Goal: Information Seeking & Learning: Learn about a topic

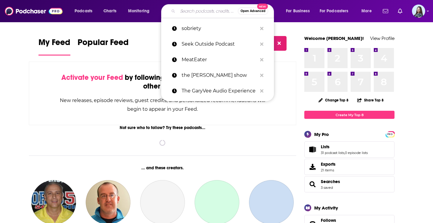
click at [184, 11] on input "Search podcasts, credits, & more..." at bounding box center [208, 11] width 60 height 10
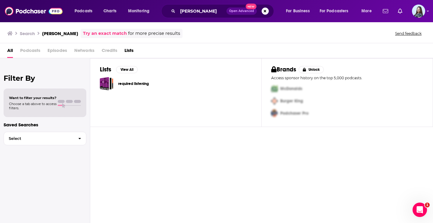
click at [98, 35] on link "Try an exact match" at bounding box center [105, 33] width 44 height 7
click at [198, 12] on input "[PERSON_NAME]" at bounding box center [202, 11] width 49 height 10
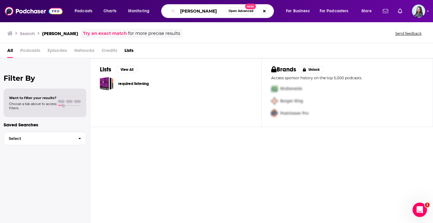
click at [197, 10] on input "[PERSON_NAME]" at bounding box center [202, 11] width 48 height 10
paste input "[PERSON_NAME] S"
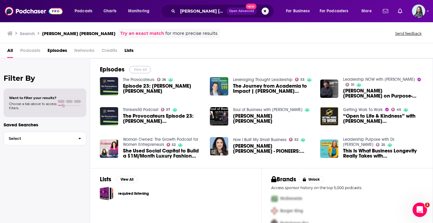
click at [138, 68] on button "View All" at bounding box center [140, 69] width 22 height 7
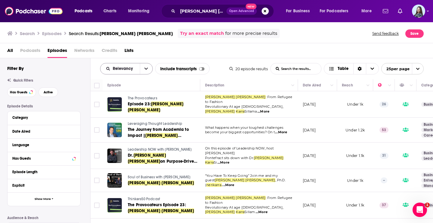
click at [145, 69] on icon "open menu" at bounding box center [146, 69] width 4 height 2
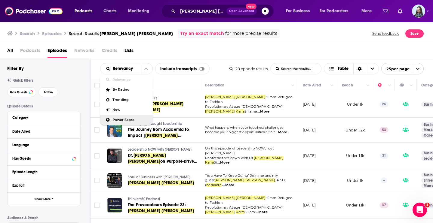
click at [120, 121] on span "Power Score" at bounding box center [129, 119] width 35 height 3
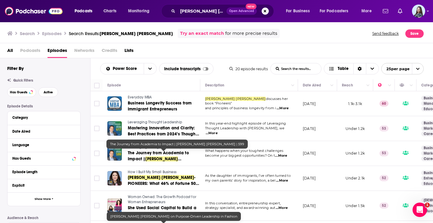
click at [200, 50] on div "All Podcasts Episodes Networks Credits Lists" at bounding box center [217, 52] width 421 height 12
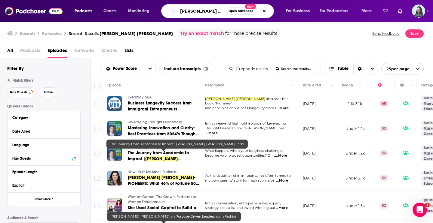
drag, startPoint x: 203, startPoint y: 12, endPoint x: 191, endPoint y: 12, distance: 11.7
click at [192, 12] on input "[PERSON_NAME] [PERSON_NAME]" at bounding box center [202, 11] width 48 height 10
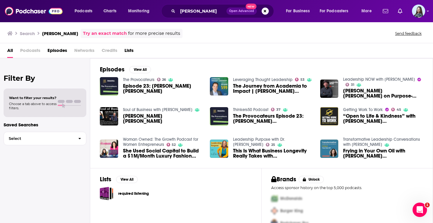
click at [140, 64] on div "Episodes View All The Provocateurs 26 Episode 23: [PERSON_NAME] [PERSON_NAME] L…" at bounding box center [261, 113] width 343 height 110
click at [140, 68] on button "View All" at bounding box center [140, 69] width 22 height 7
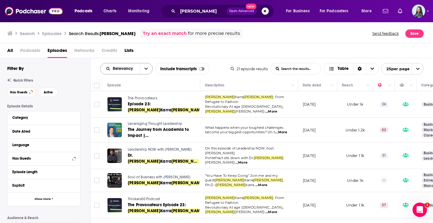
click at [145, 69] on icon "open menu" at bounding box center [146, 69] width 4 height 2
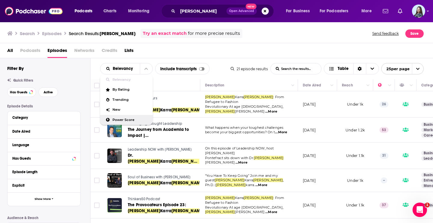
click at [122, 119] on span "Power Score" at bounding box center [129, 119] width 35 height 3
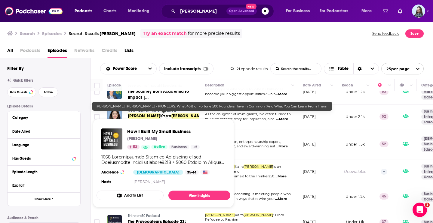
scroll to position [67, 0]
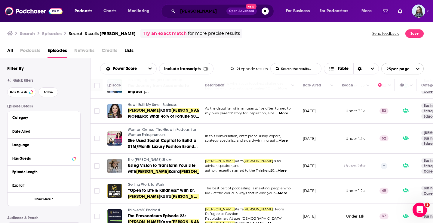
click at [191, 14] on input "[PERSON_NAME]" at bounding box center [202, 11] width 49 height 10
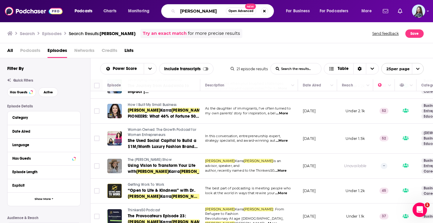
click at [191, 14] on input "[PERSON_NAME]" at bounding box center [202, 11] width 48 height 10
paste input "How Immigrant Entrepreneurs Build Lasting Businesses"
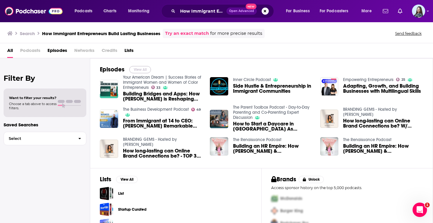
click at [142, 68] on button "View All" at bounding box center [140, 69] width 22 height 7
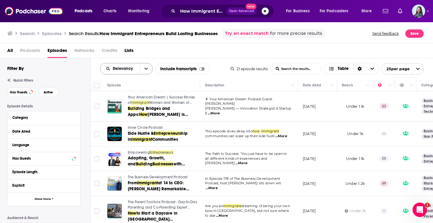
click at [146, 68] on icon "open menu" at bounding box center [146, 69] width 4 height 4
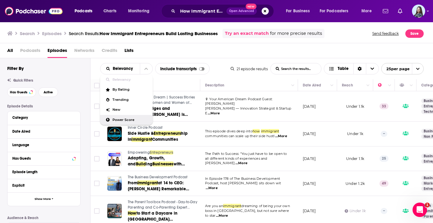
click at [132, 122] on div "Power Score" at bounding box center [126, 120] width 53 height 10
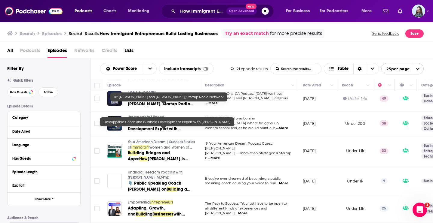
scroll to position [86, 0]
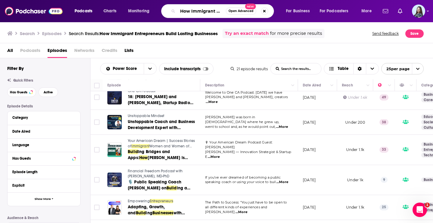
click at [197, 10] on input "How Immigrant Entrepreneurs Build Lasting Businesses" at bounding box center [202, 11] width 48 height 10
type input "[PERSON_NAME]"
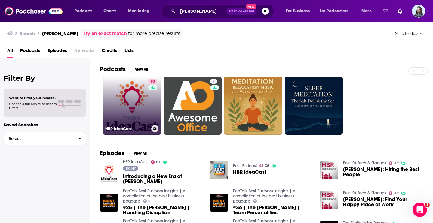
click at [128, 105] on link "83 [PERSON_NAME]" at bounding box center [132, 106] width 58 height 58
click at [136, 90] on link "83 [PERSON_NAME]" at bounding box center [132, 106] width 58 height 58
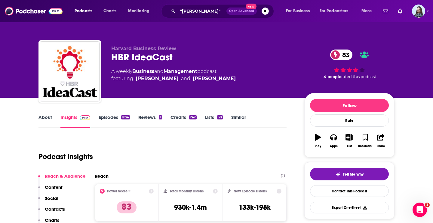
click at [107, 119] on link "Episodes 1074" at bounding box center [114, 122] width 31 height 14
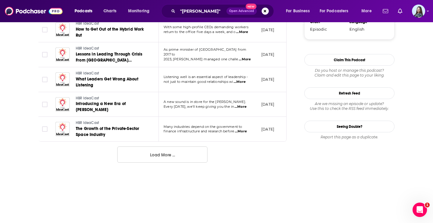
scroll to position [654, 0]
click at [169, 155] on button "Load More ..." at bounding box center [162, 155] width 90 height 16
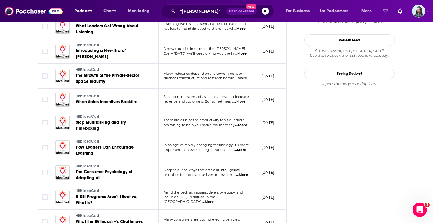
scroll to position [701, 0]
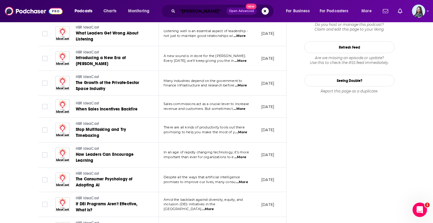
click at [216, 11] on input ""[PERSON_NAME]"" at bounding box center [202, 11] width 49 height 10
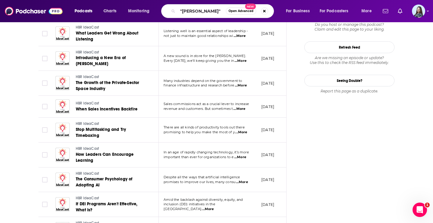
click at [322, 123] on div "Follow Rate Play Apps List Bookmark Share Tell Me Why Contact This Podcast Expo…" at bounding box center [349, 62] width 90 height 1340
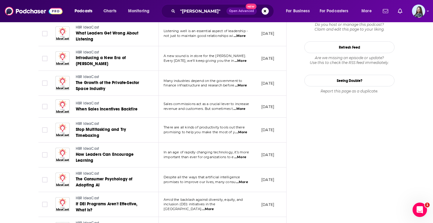
click at [313, 166] on div "Follow Rate Play Apps List Bookmark Share Tell Me Why Contact This Podcast Expo…" at bounding box center [349, 62] width 90 height 1340
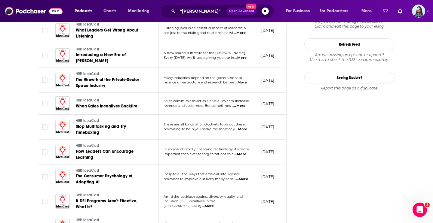
scroll to position [694, 0]
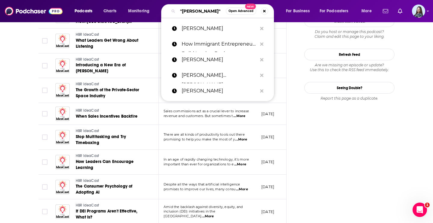
click at [213, 13] on input ""[PERSON_NAME]"" at bounding box center [202, 11] width 48 height 10
paste input "Something You Should Know"
type input "Something You Should Know"
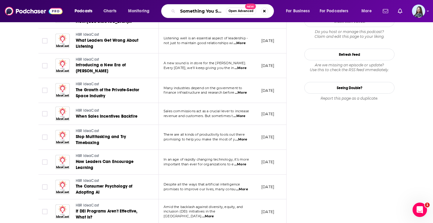
scroll to position [0, 22]
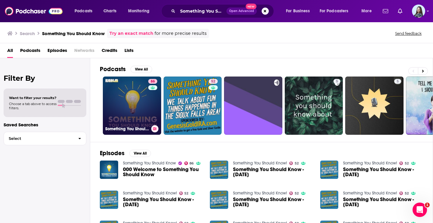
click at [118, 105] on link "86 Something You Should Know" at bounding box center [132, 106] width 58 height 58
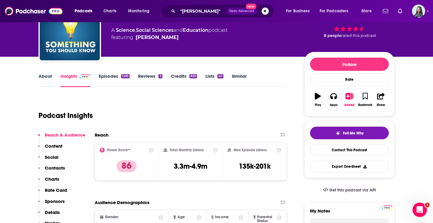
scroll to position [45, 0]
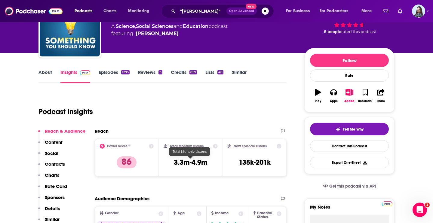
click at [191, 165] on h3 "3.3m-4.9m" at bounding box center [191, 162] width 34 height 9
copy div "3.3m-4.9m"
click at [429, 11] on div "Podcasts Charts Monitoring "[PERSON_NAME]" Open Advanced New For Business For P…" at bounding box center [216, 11] width 433 height 22
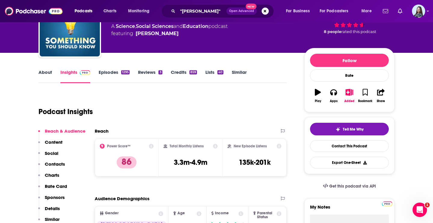
click at [429, 12] on div "Podcasts Charts Monitoring "[PERSON_NAME]" Open Advanced New For Business For P…" at bounding box center [216, 11] width 433 height 22
click at [429, 12] on icon "Show profile menu" at bounding box center [427, 11] width 2 height 4
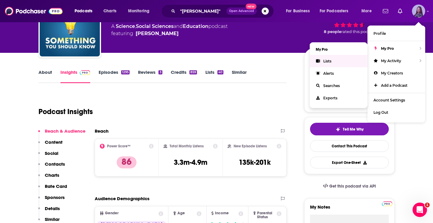
click at [338, 60] on link "Lists" at bounding box center [339, 61] width 58 height 12
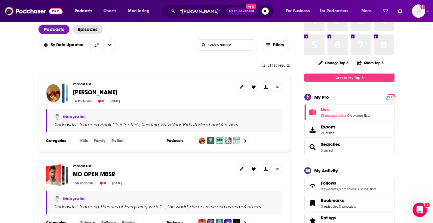
scroll to position [40, 0]
